Goal: Information Seeking & Learning: Learn about a topic

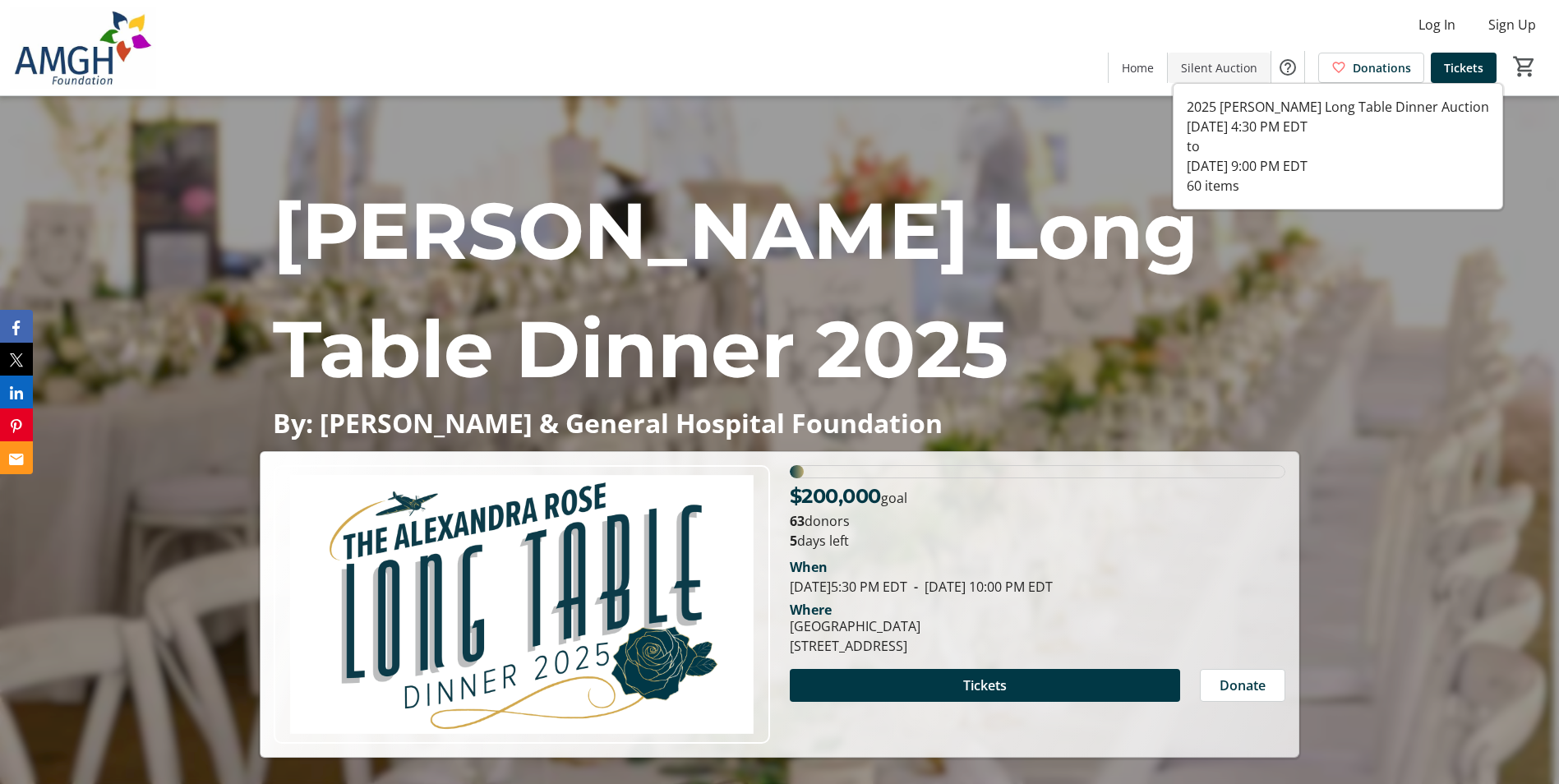
click at [1199, 63] on span "Silent Auction" at bounding box center [1219, 68] width 76 height 17
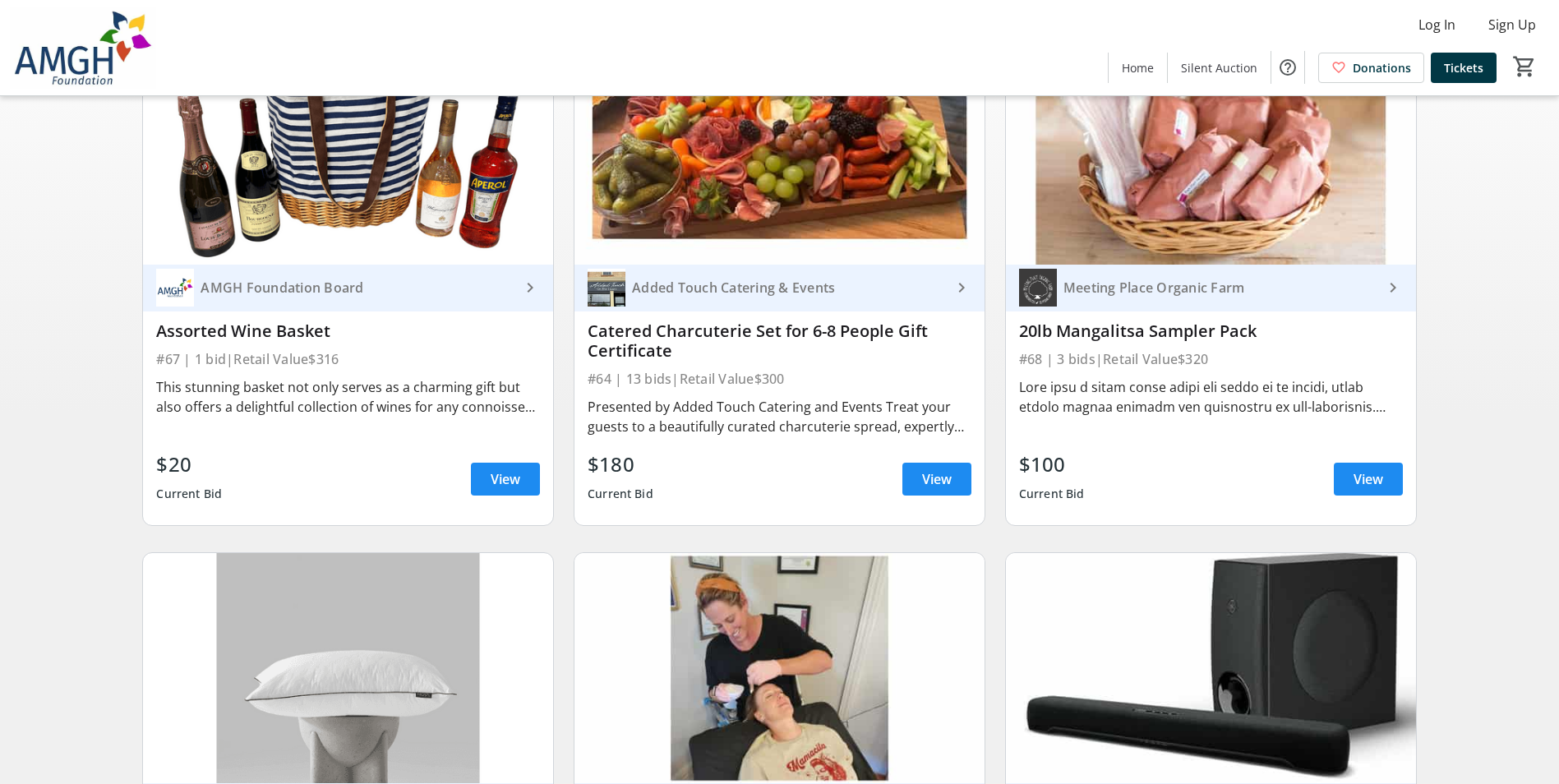
scroll to position [246, 0]
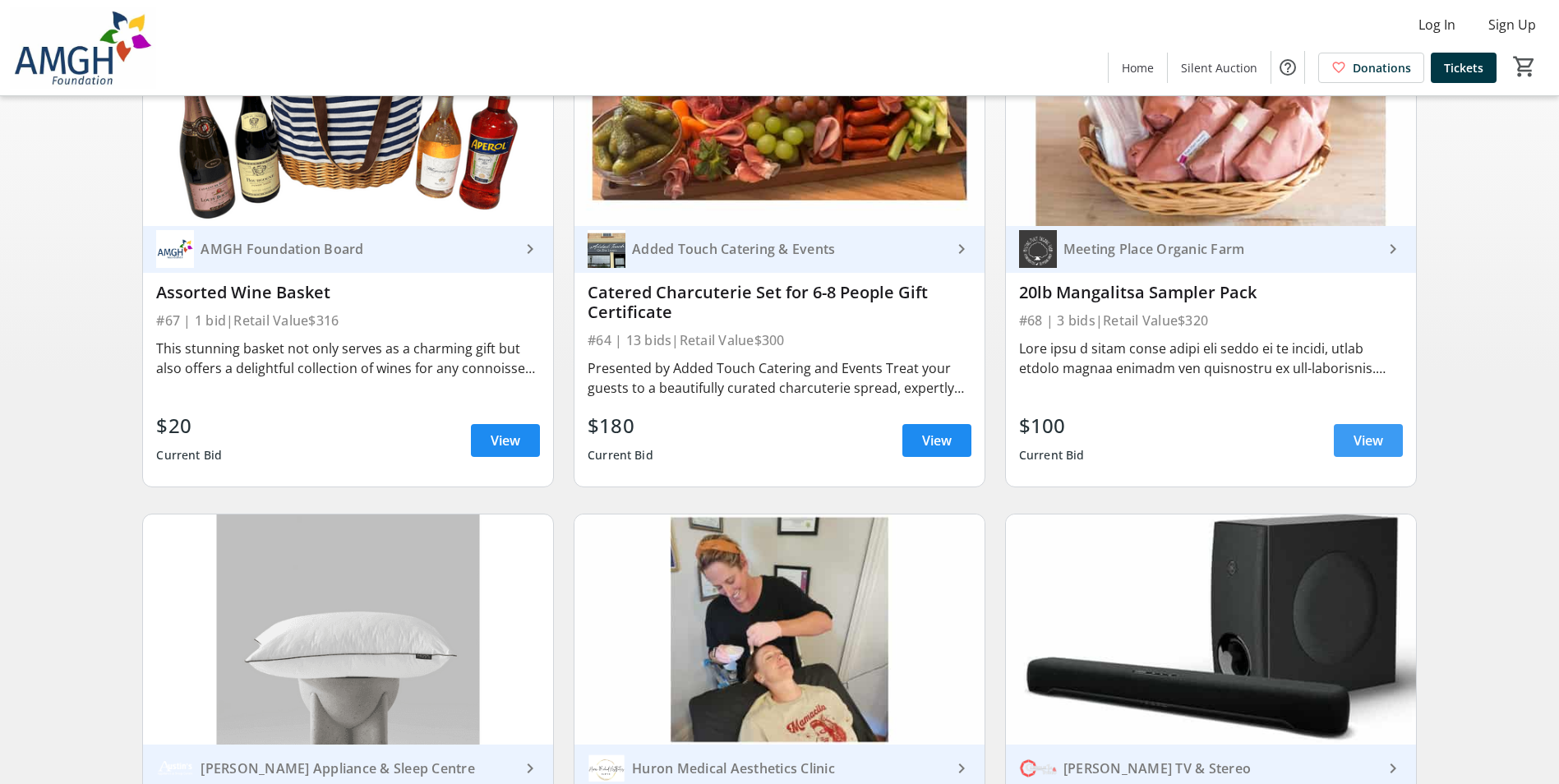
click at [1365, 439] on span at bounding box center [1367, 440] width 69 height 39
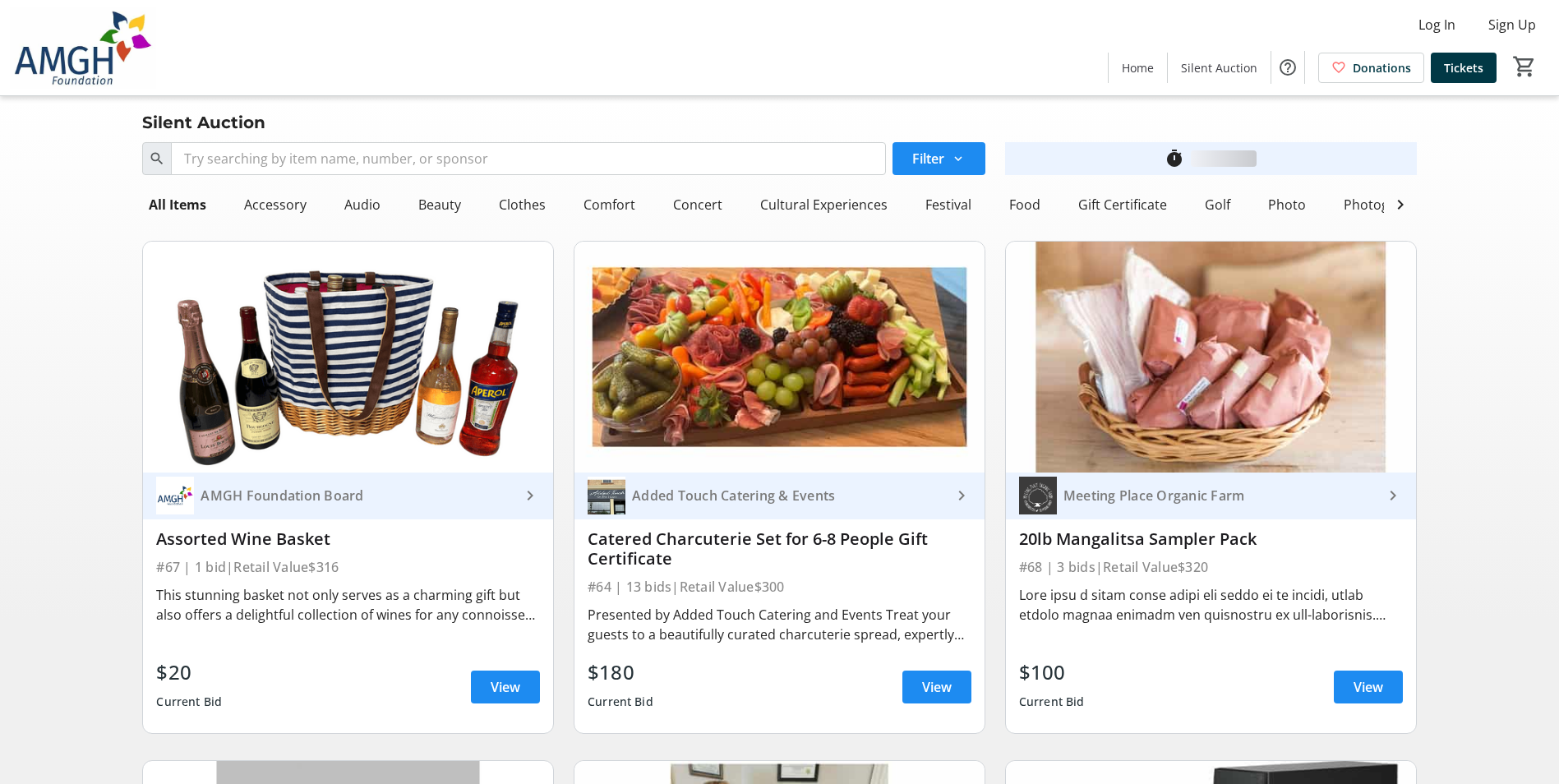
scroll to position [246, 0]
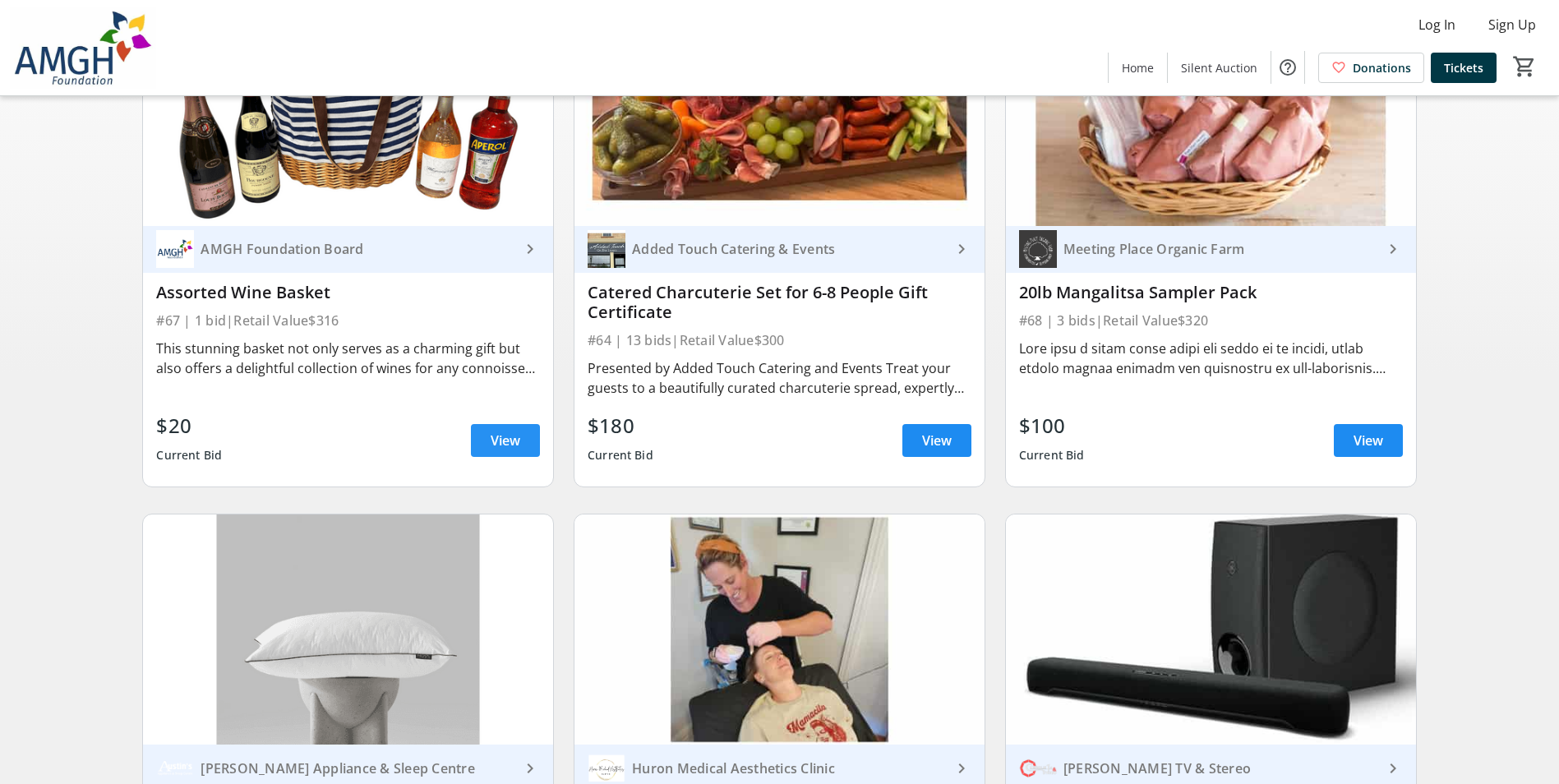
click at [522, 434] on span at bounding box center [505, 440] width 69 height 39
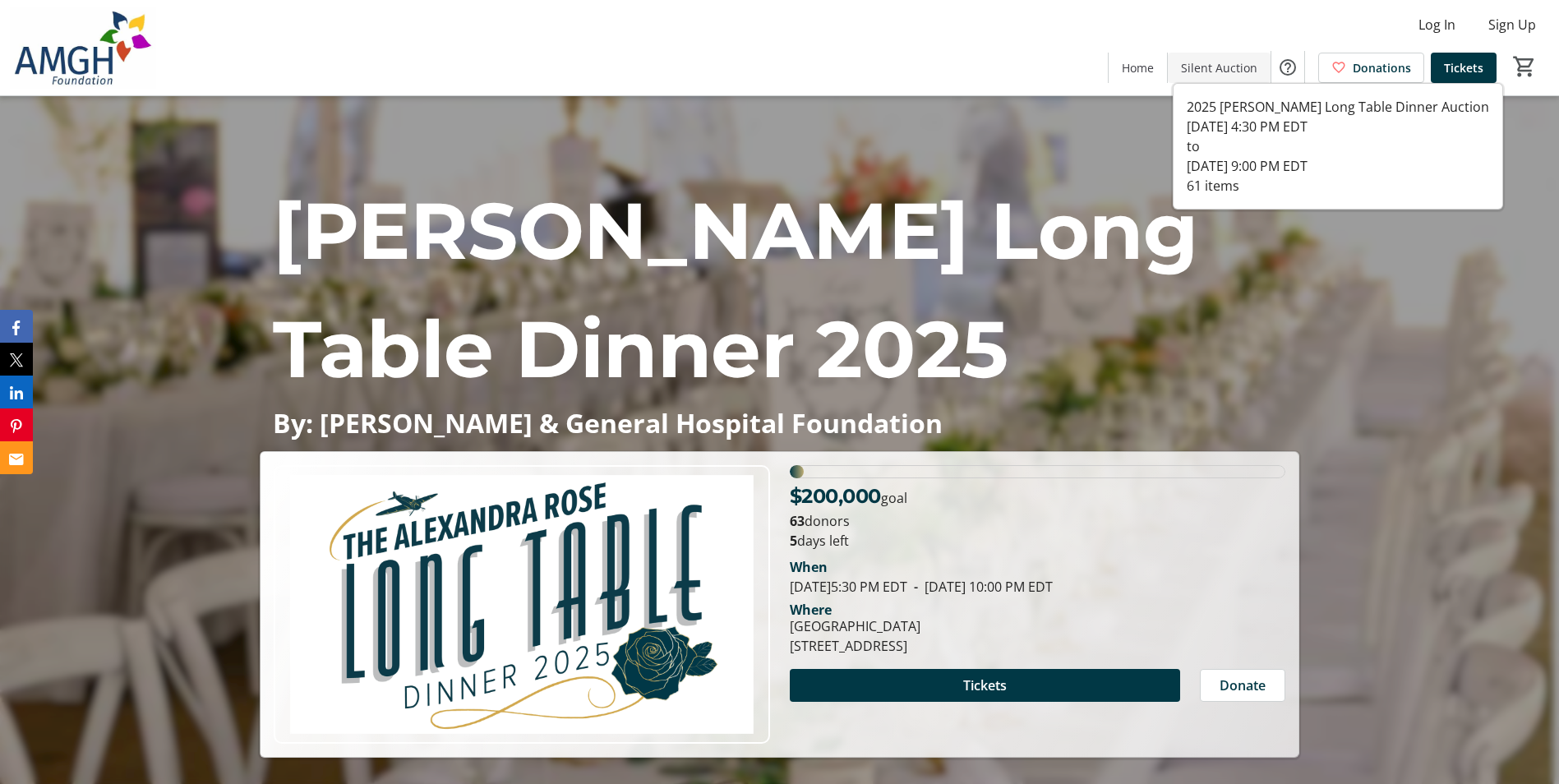
click at [1223, 62] on span "Silent Auction" at bounding box center [1219, 68] width 76 height 17
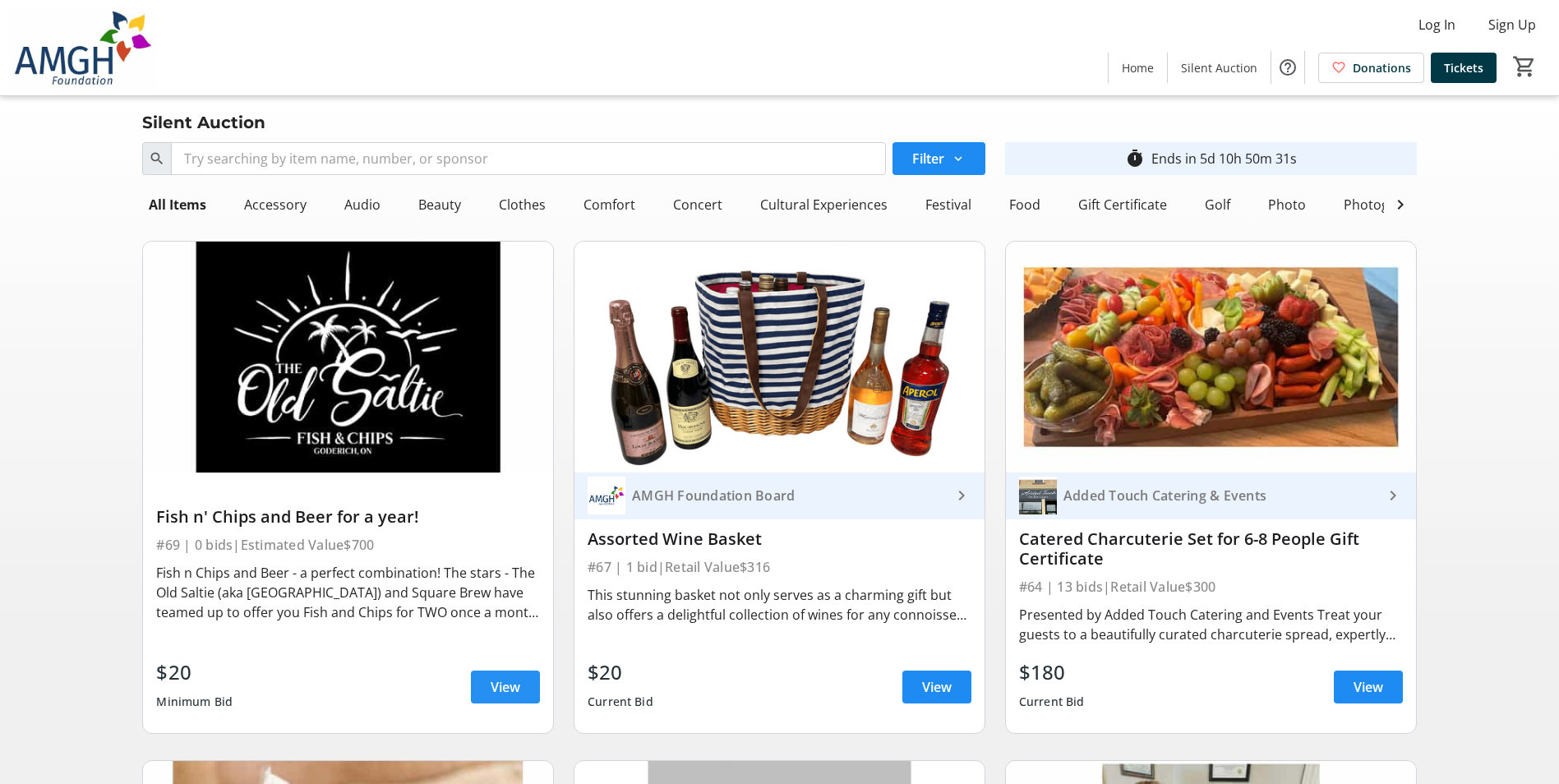
click at [521, 698] on span at bounding box center [505, 687] width 69 height 39
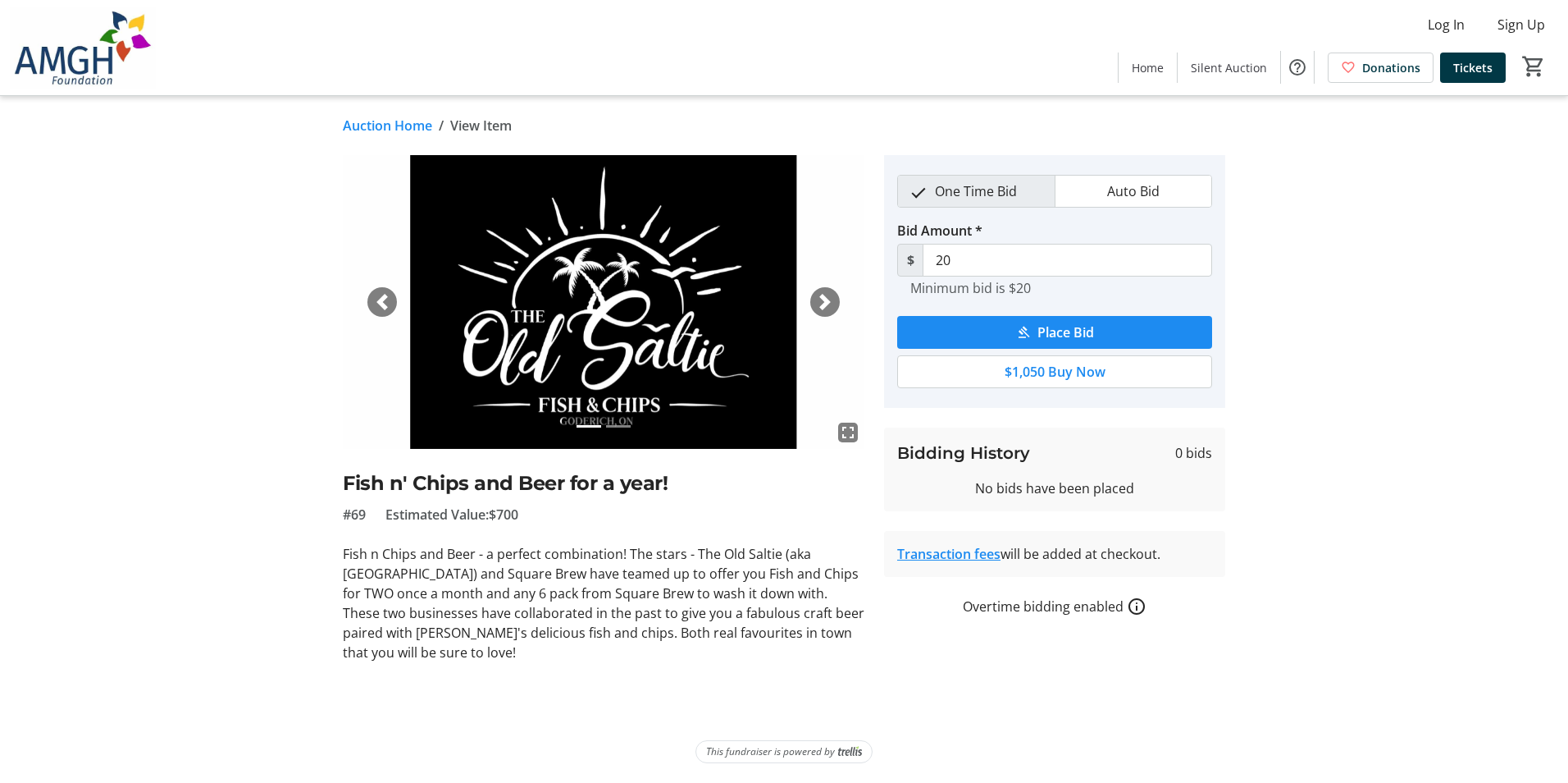
click at [823, 299] on span "button" at bounding box center [824, 301] width 16 height 16
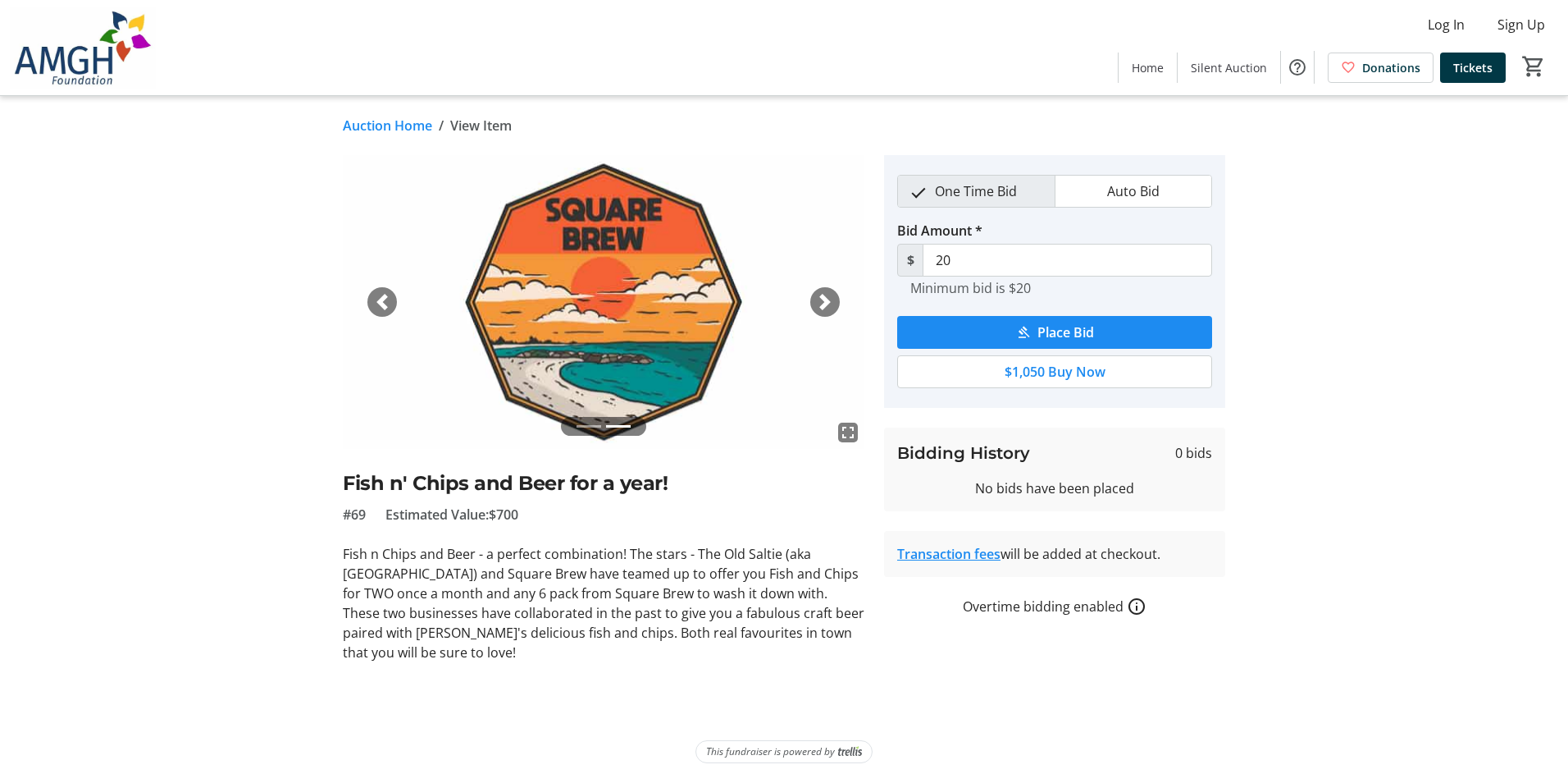
click at [380, 300] on span "button" at bounding box center [381, 301] width 16 height 16
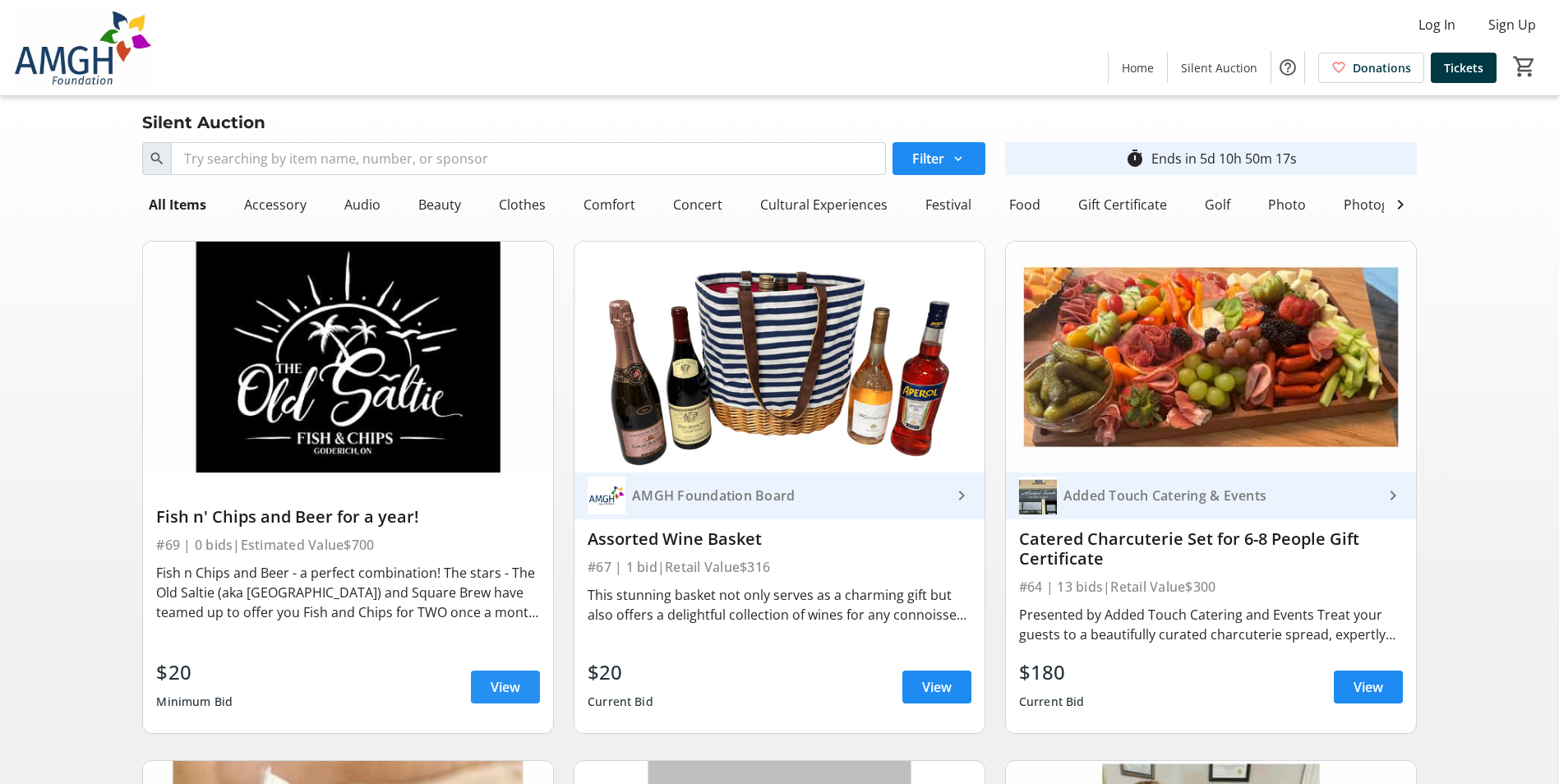
click at [502, 686] on span at bounding box center [505, 687] width 69 height 39
click at [492, 688] on link "View" at bounding box center [505, 686] width 69 height 33
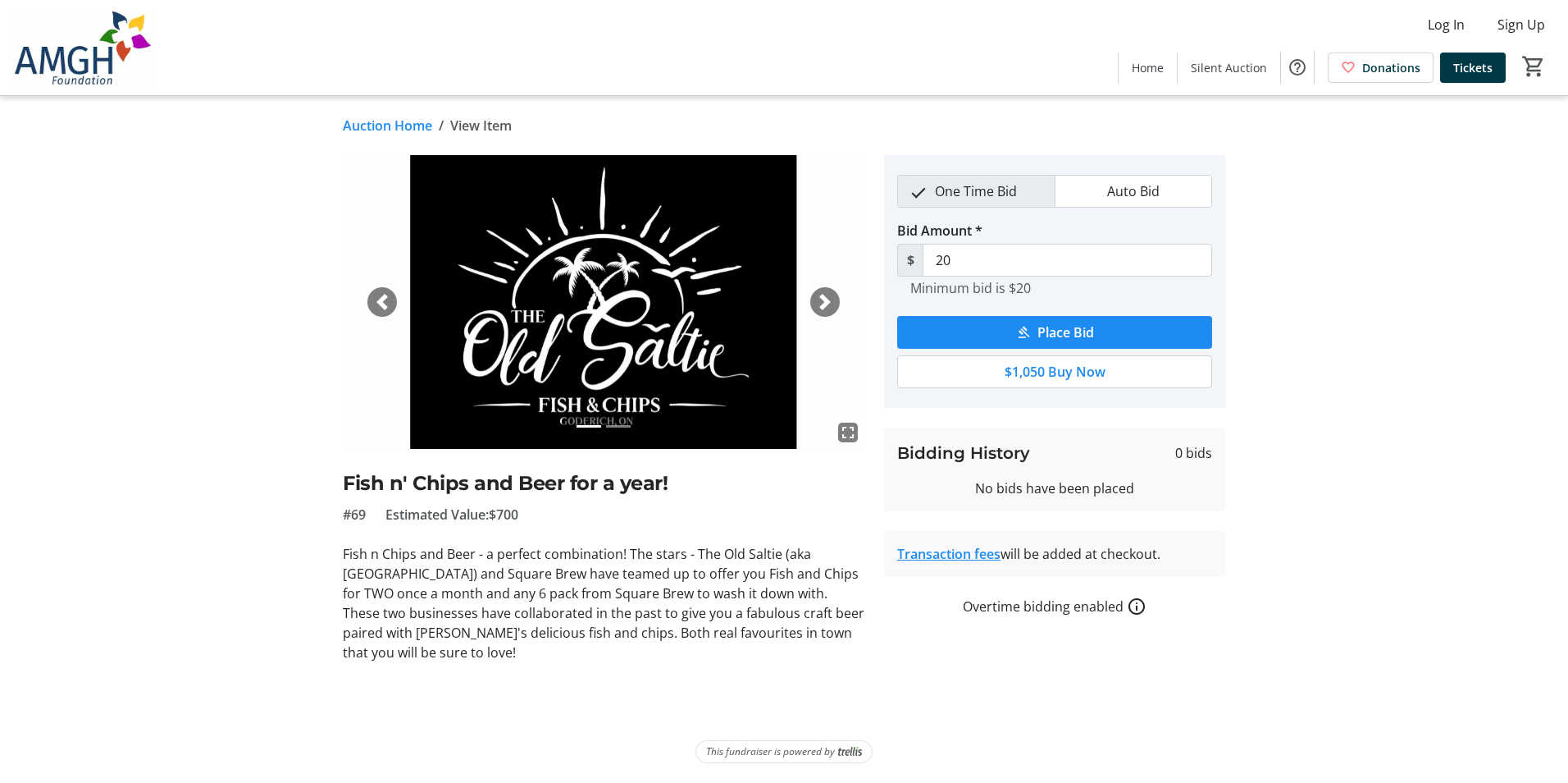
click at [825, 302] on span "button" at bounding box center [824, 301] width 16 height 16
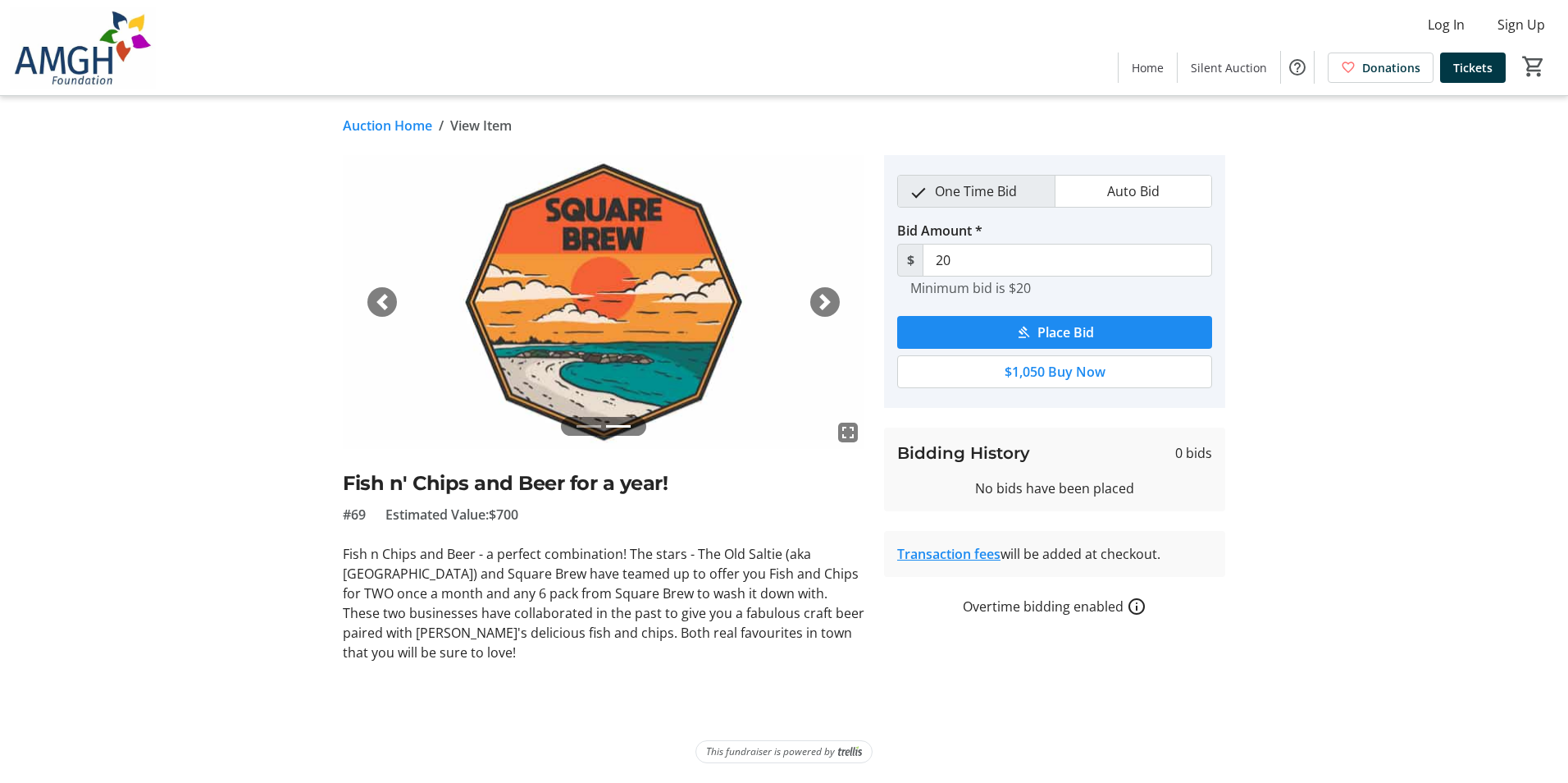
click at [373, 302] on span "button" at bounding box center [381, 301] width 16 height 16
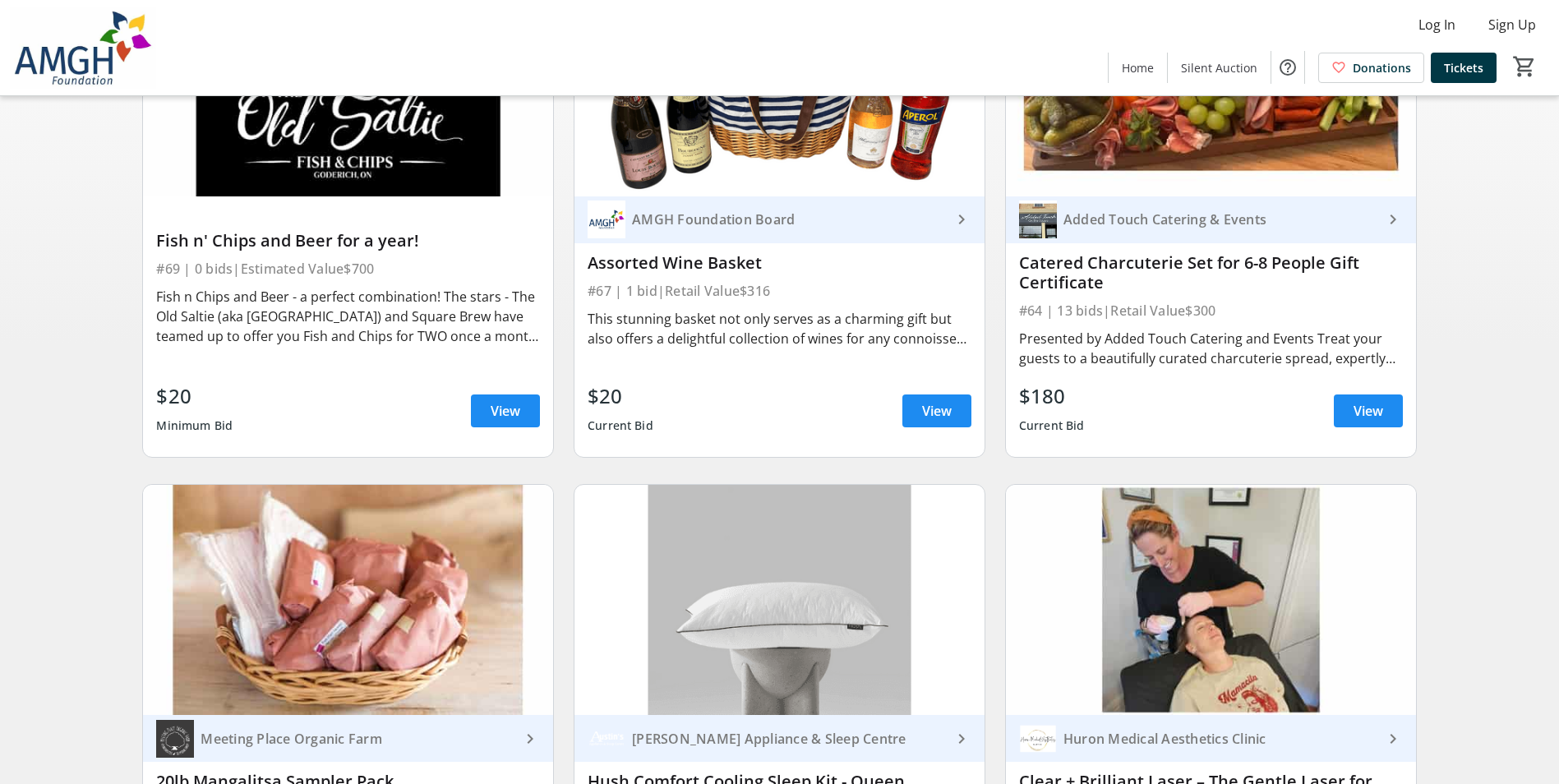
scroll to position [246, 0]
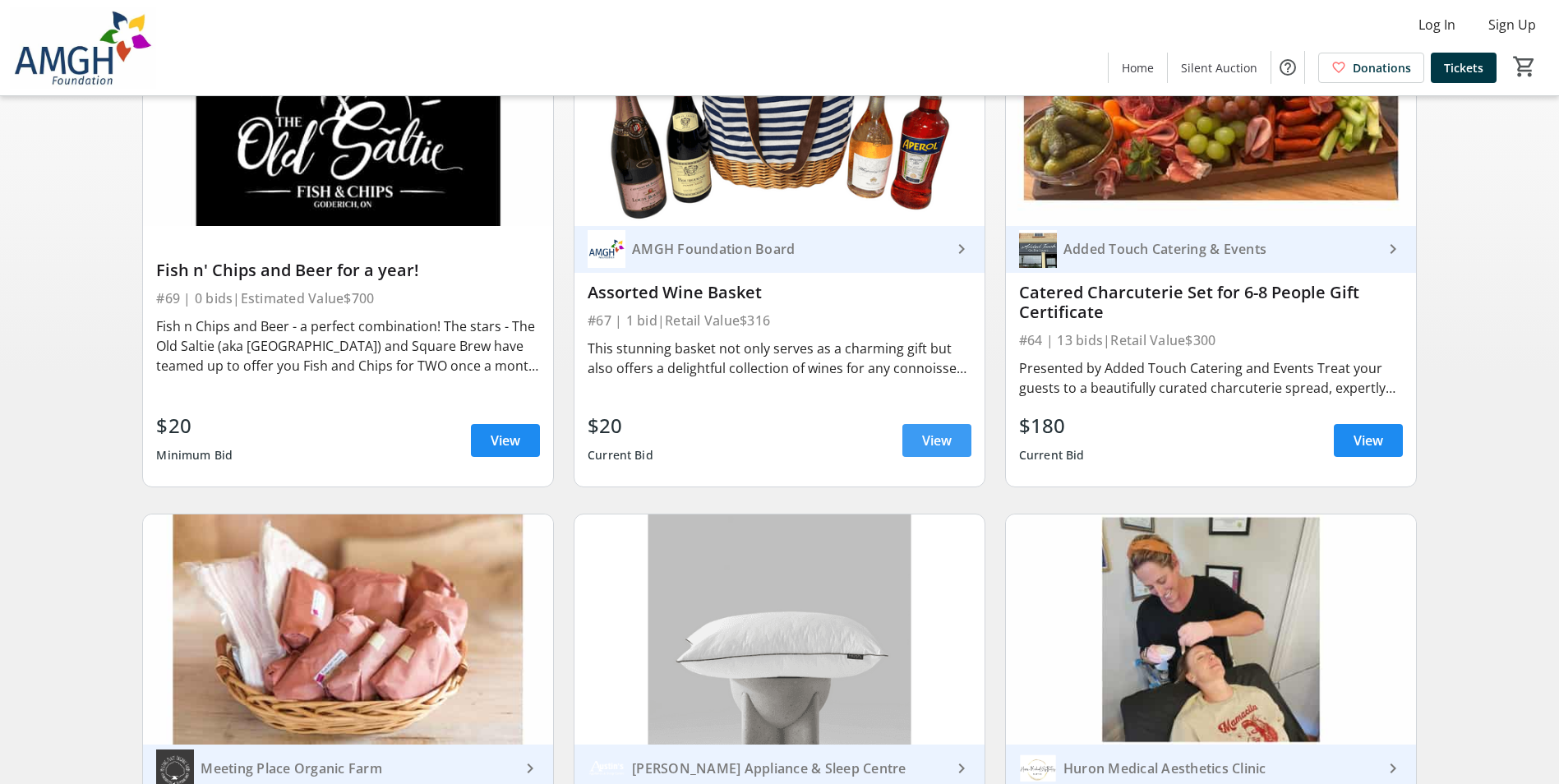
click at [945, 450] on span "View" at bounding box center [936, 440] width 29 height 20
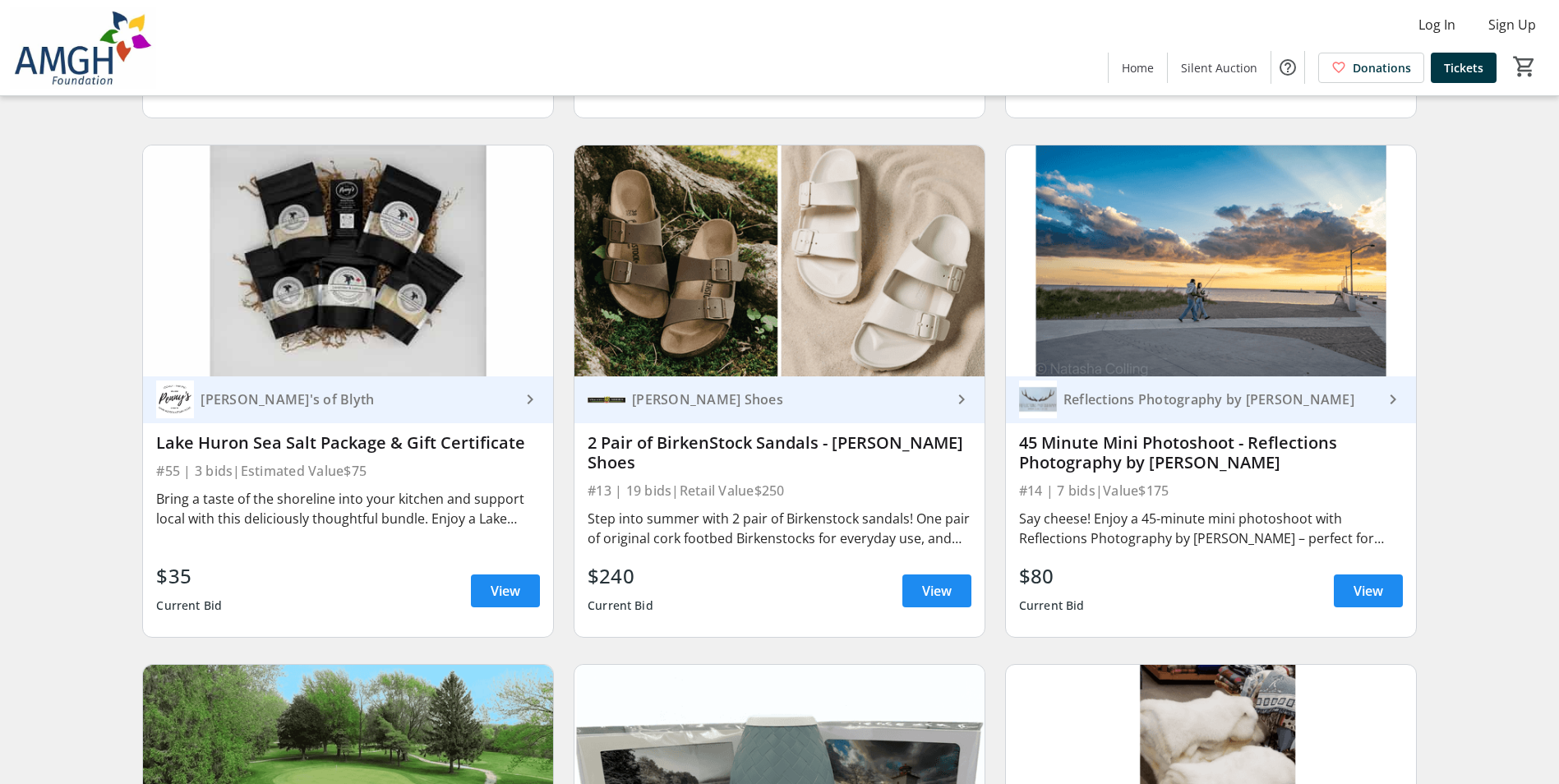
scroll to position [3285, 0]
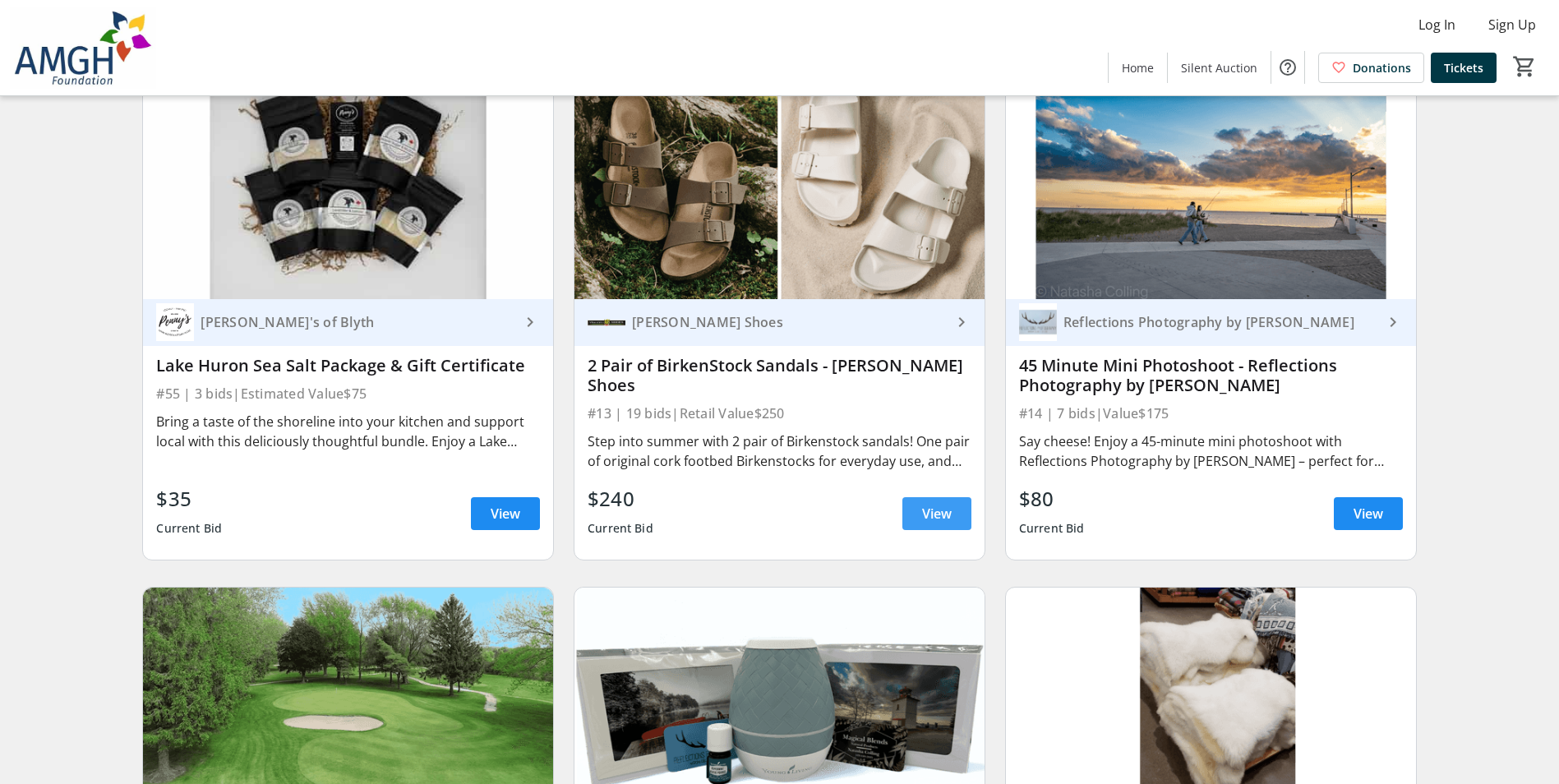
click at [957, 520] on span at bounding box center [936, 513] width 69 height 39
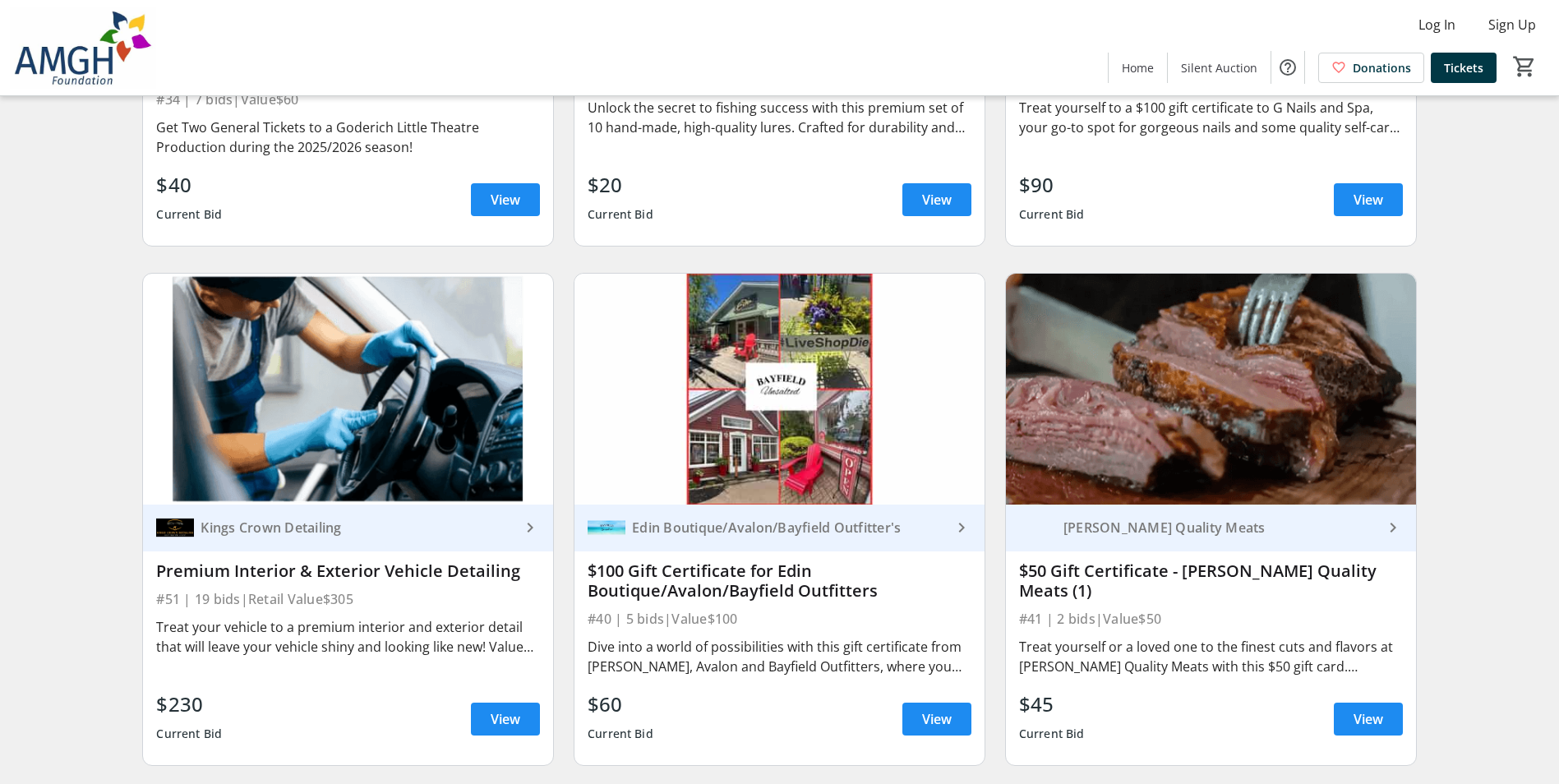
scroll to position [7557, 0]
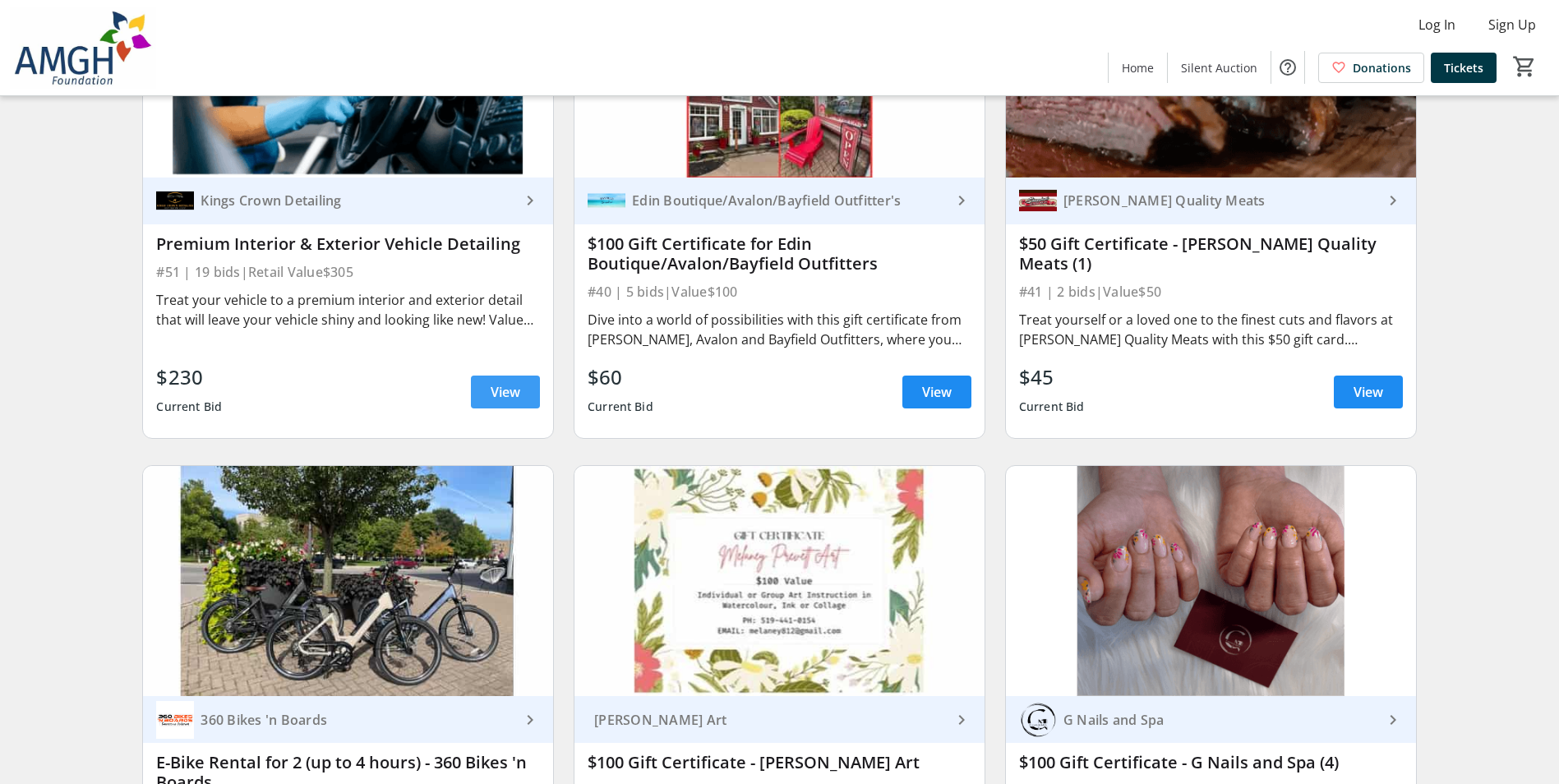
click at [511, 399] on span "View" at bounding box center [505, 391] width 29 height 20
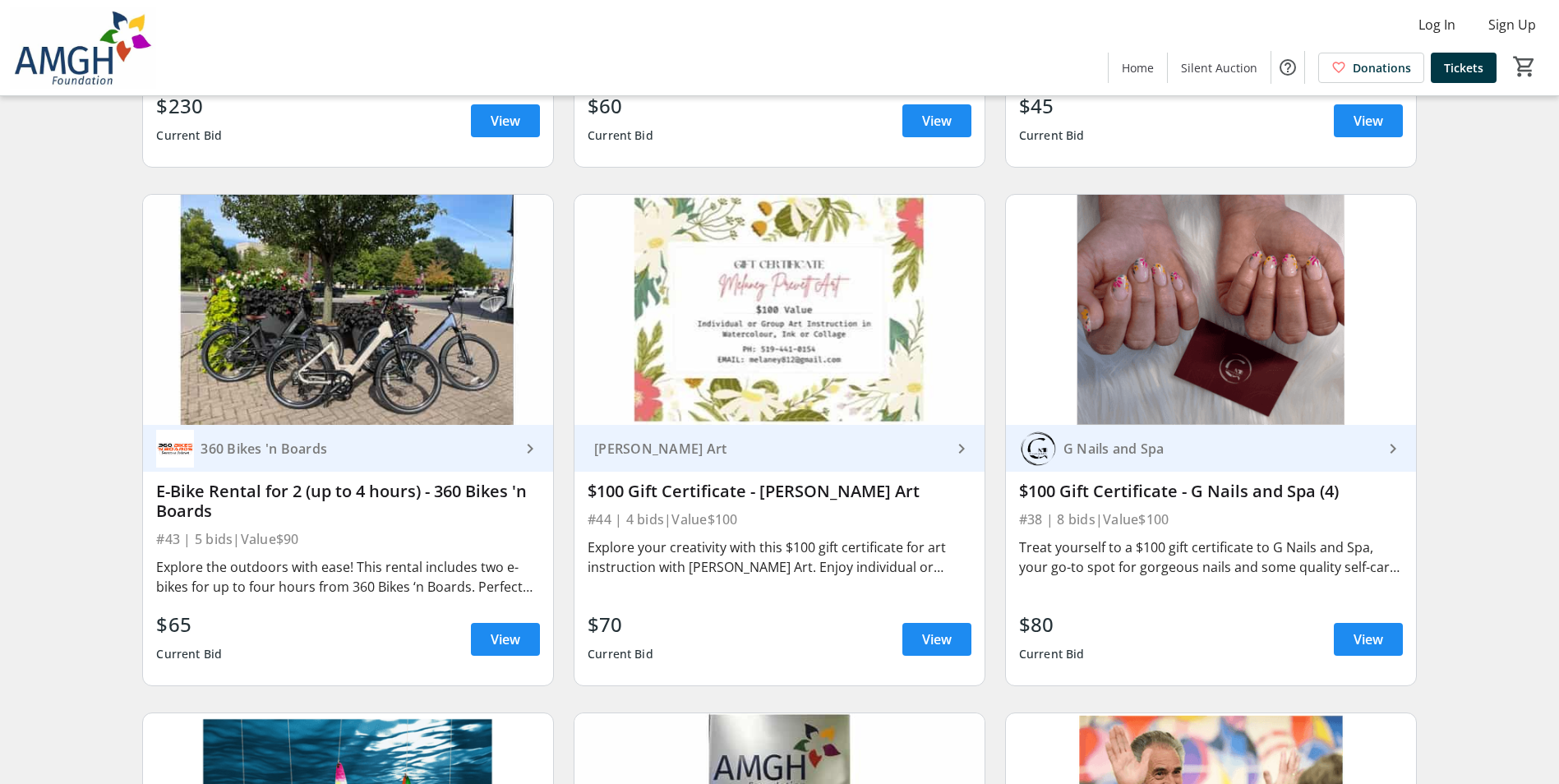
scroll to position [7885, 0]
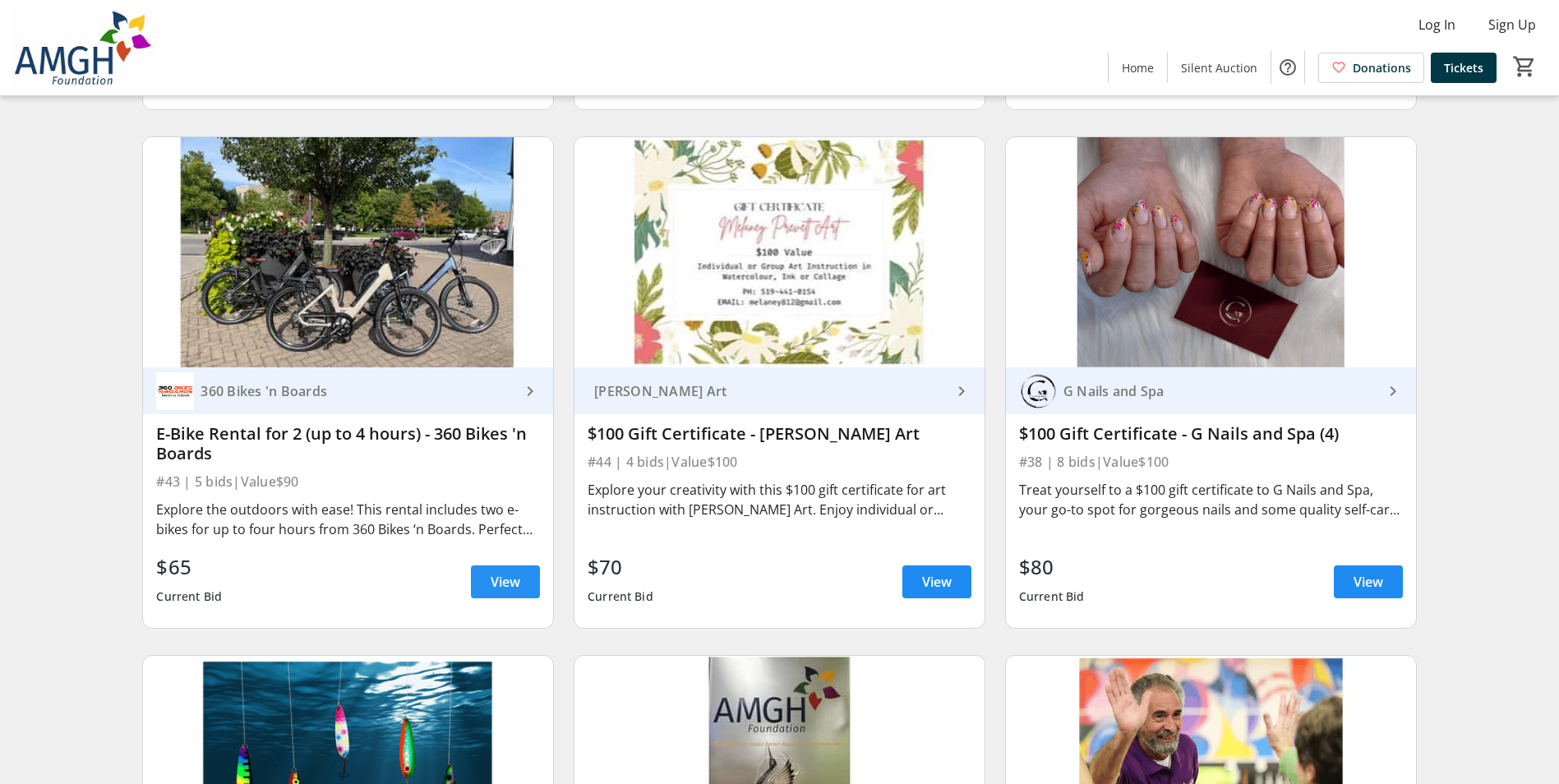
click at [491, 573] on span at bounding box center [505, 582] width 69 height 39
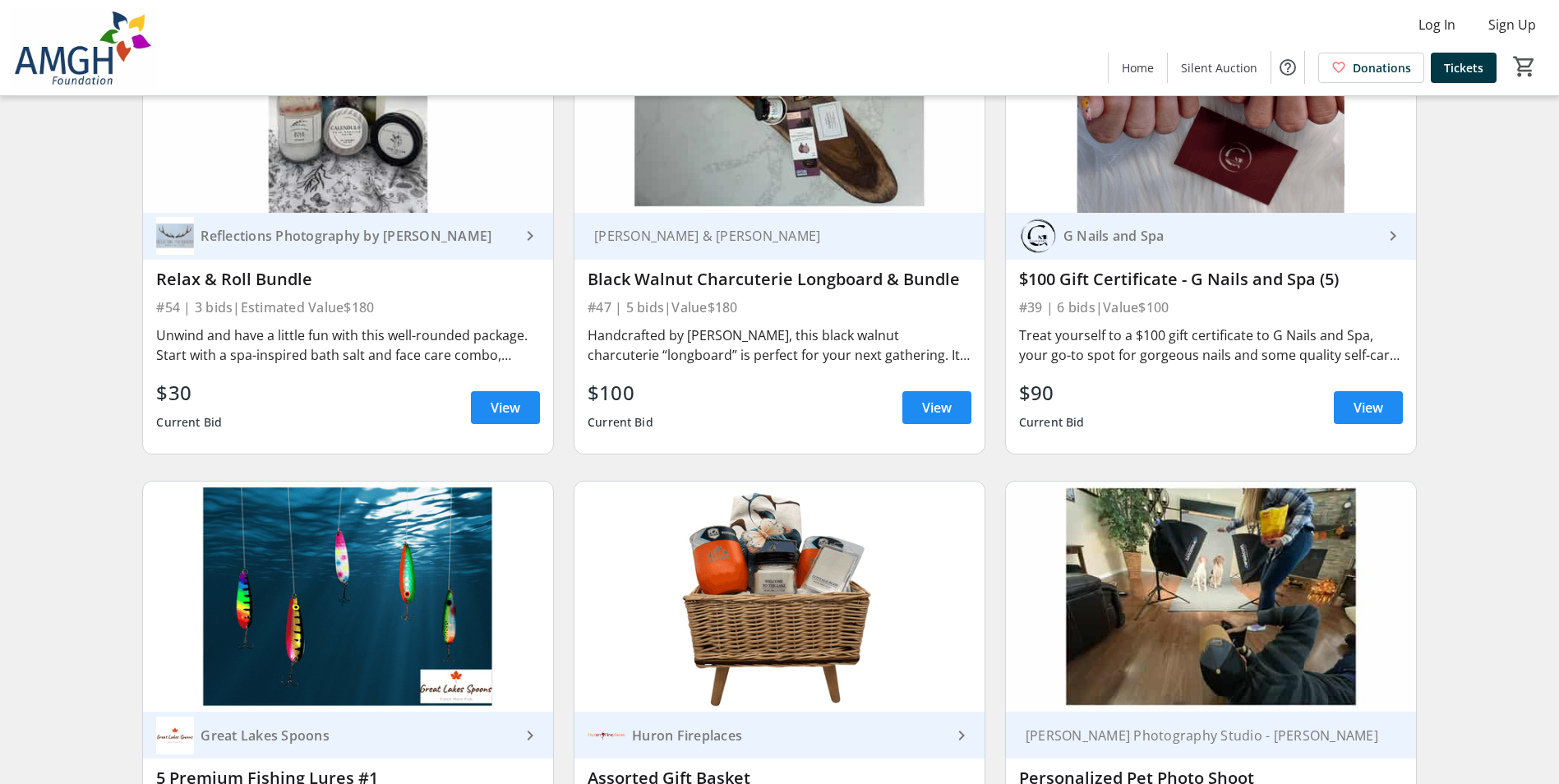
scroll to position [9446, 0]
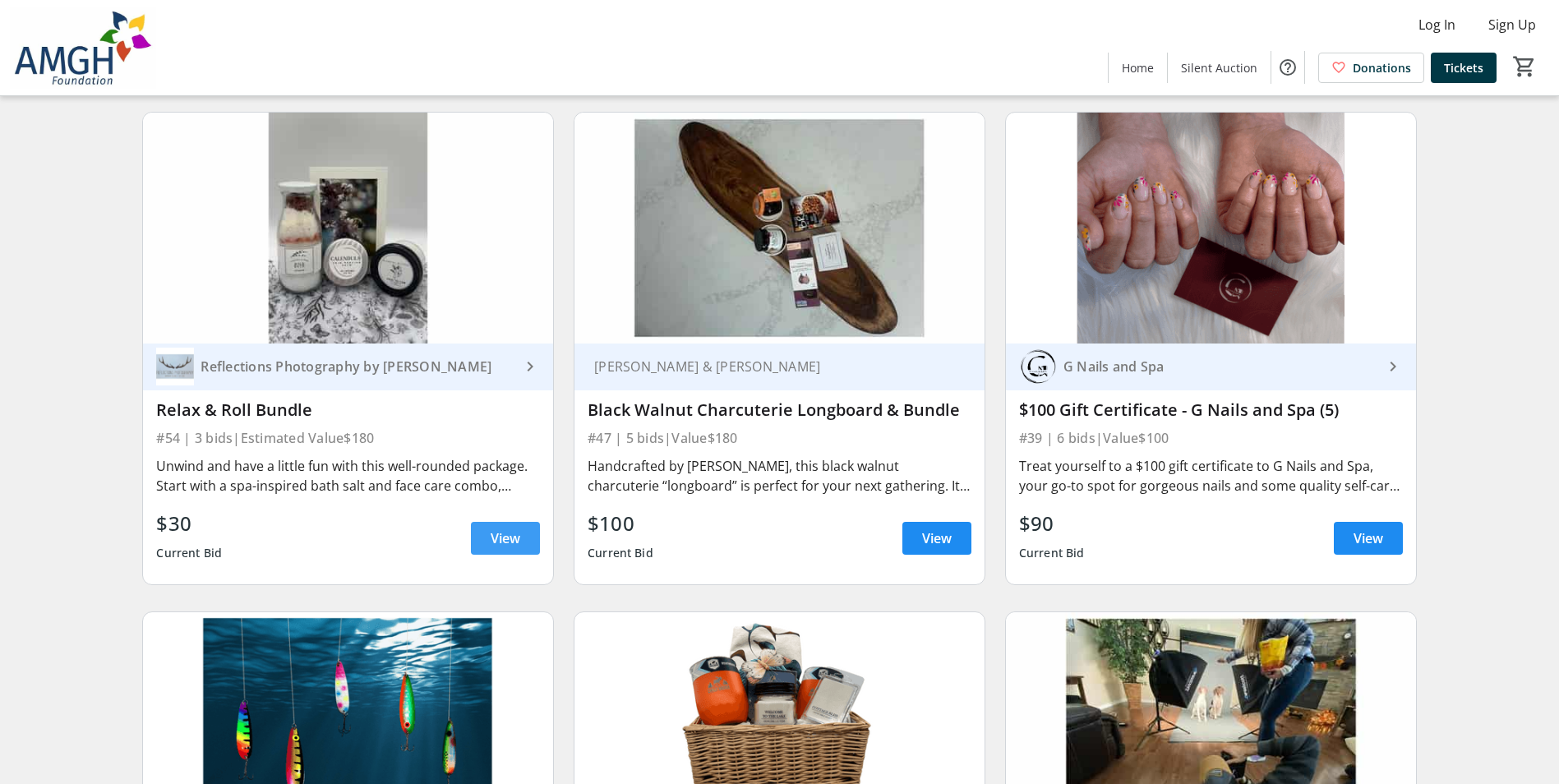
click at [508, 535] on span at bounding box center [505, 538] width 69 height 39
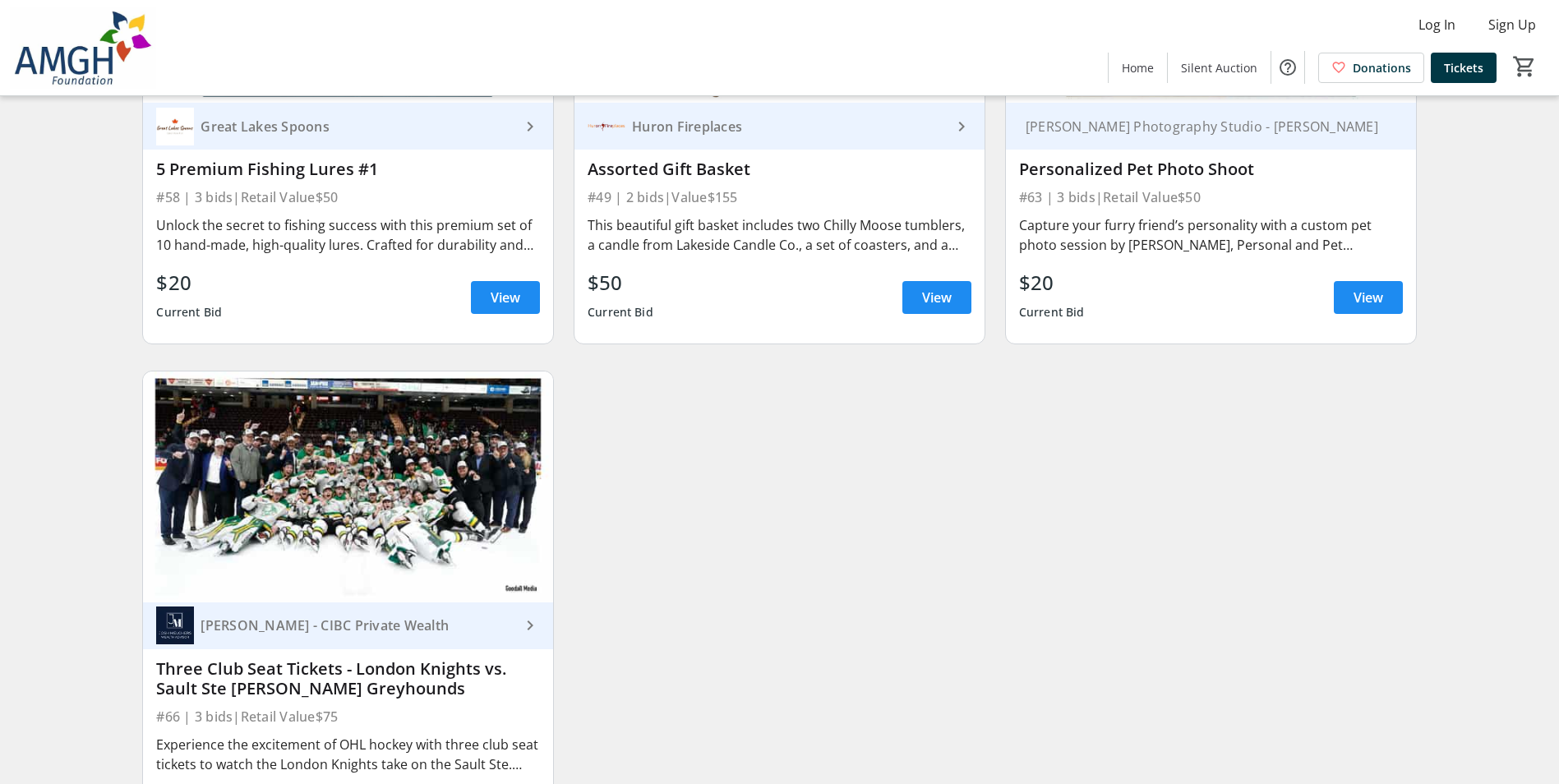
scroll to position [10324, 0]
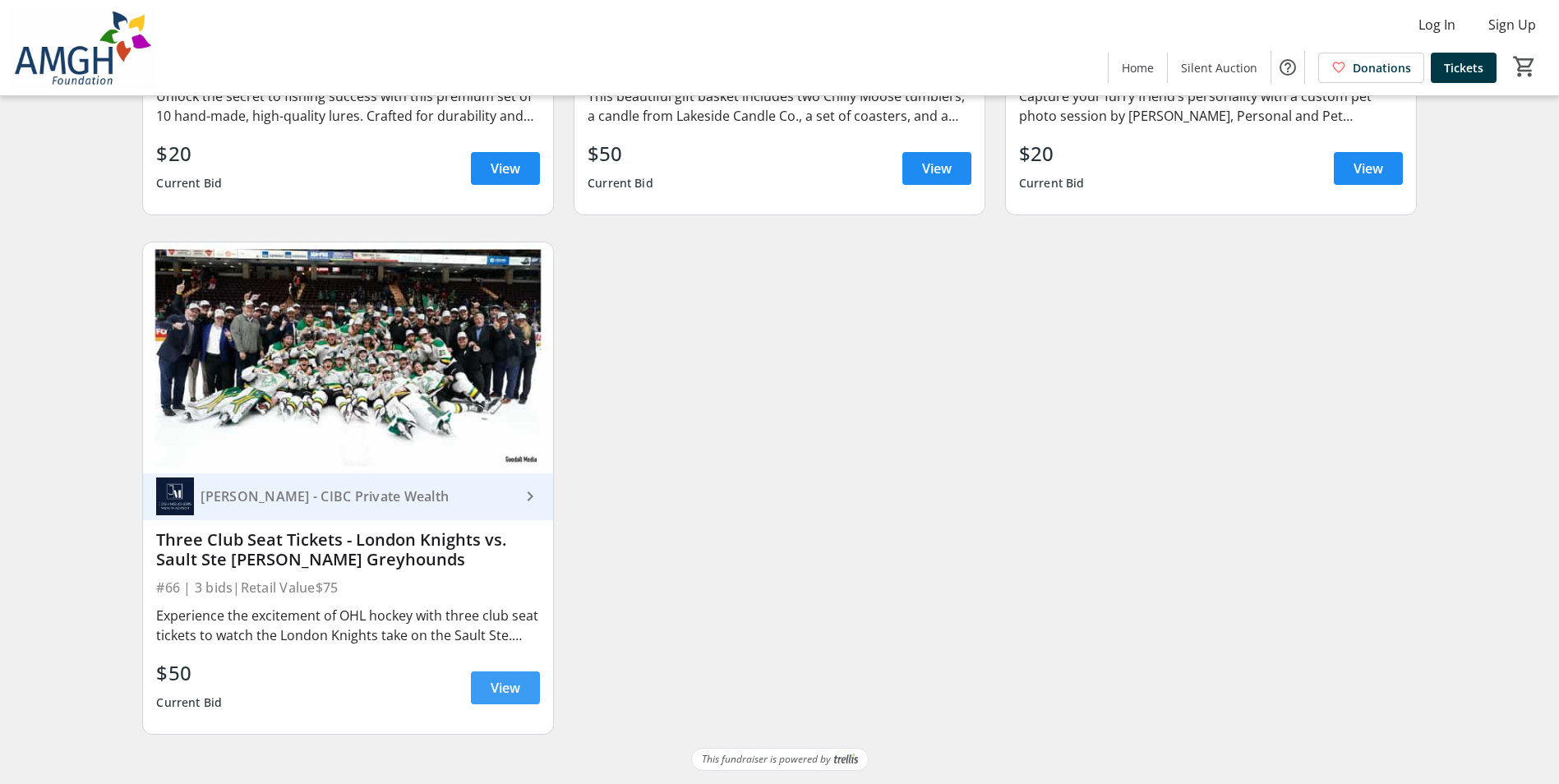
click at [501, 668] on span at bounding box center [505, 687] width 69 height 39
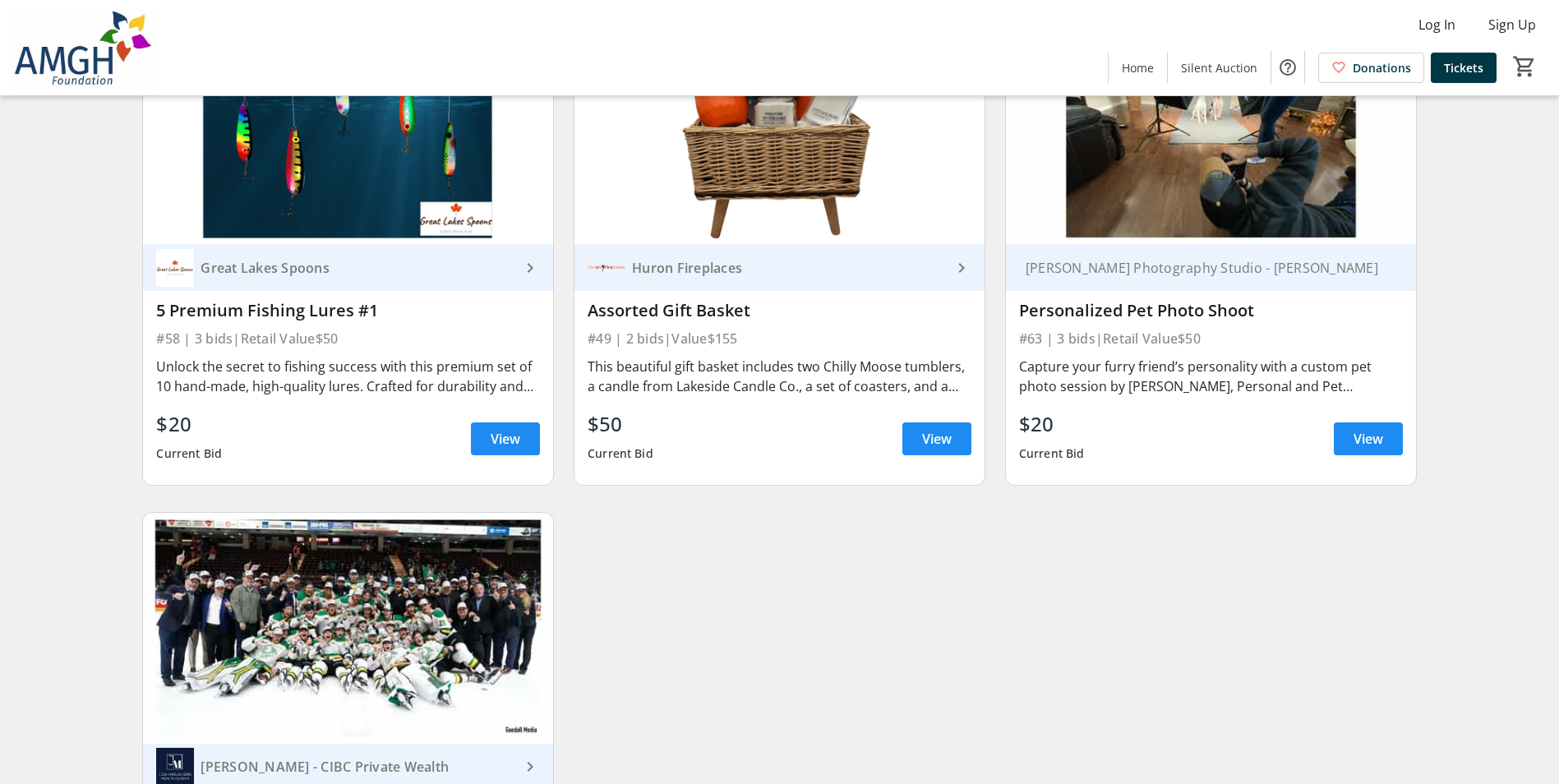
scroll to position [9996, 0]
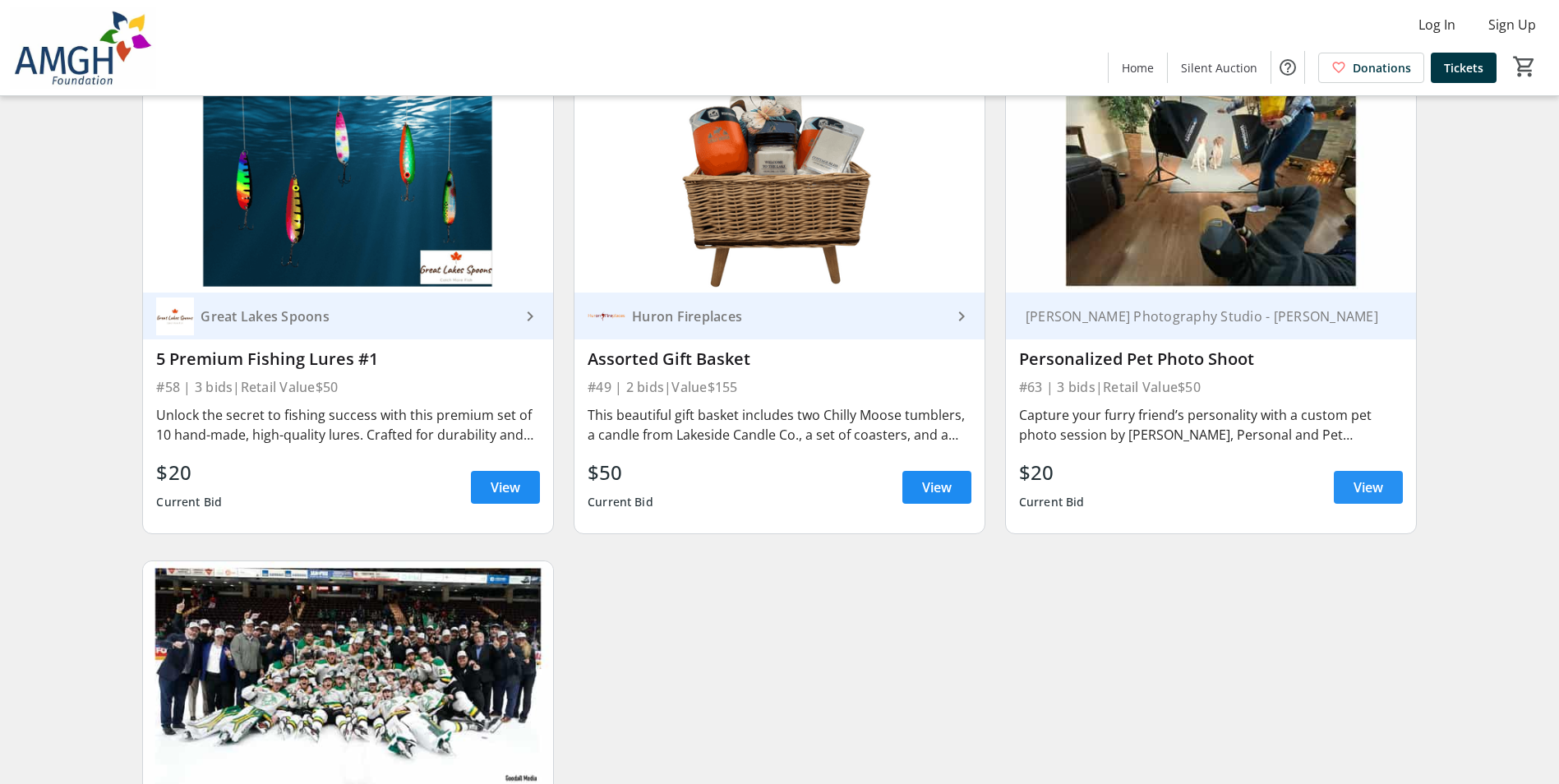
click at [1370, 481] on span at bounding box center [1367, 487] width 69 height 39
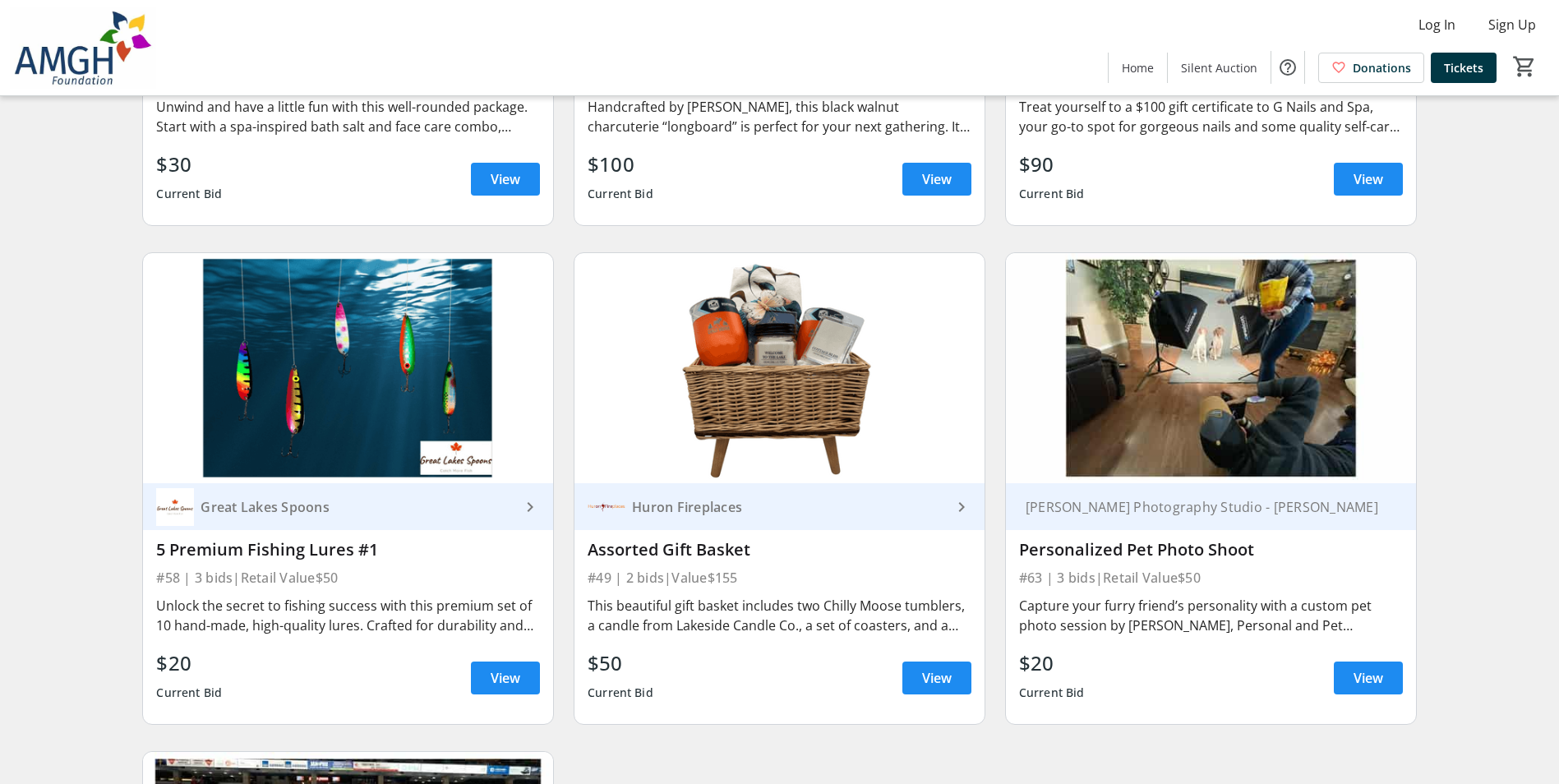
scroll to position [9585, 0]
